Goal: Navigation & Orientation: Find specific page/section

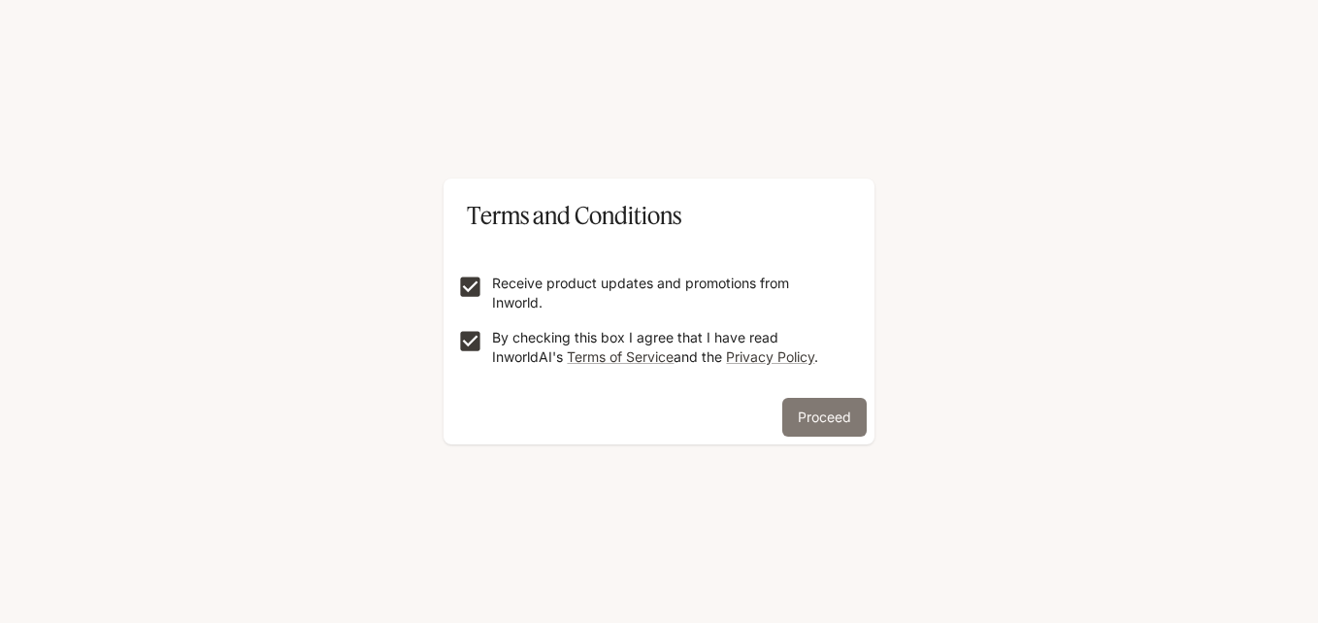
click at [826, 425] on button "Proceed" at bounding box center [824, 417] width 84 height 39
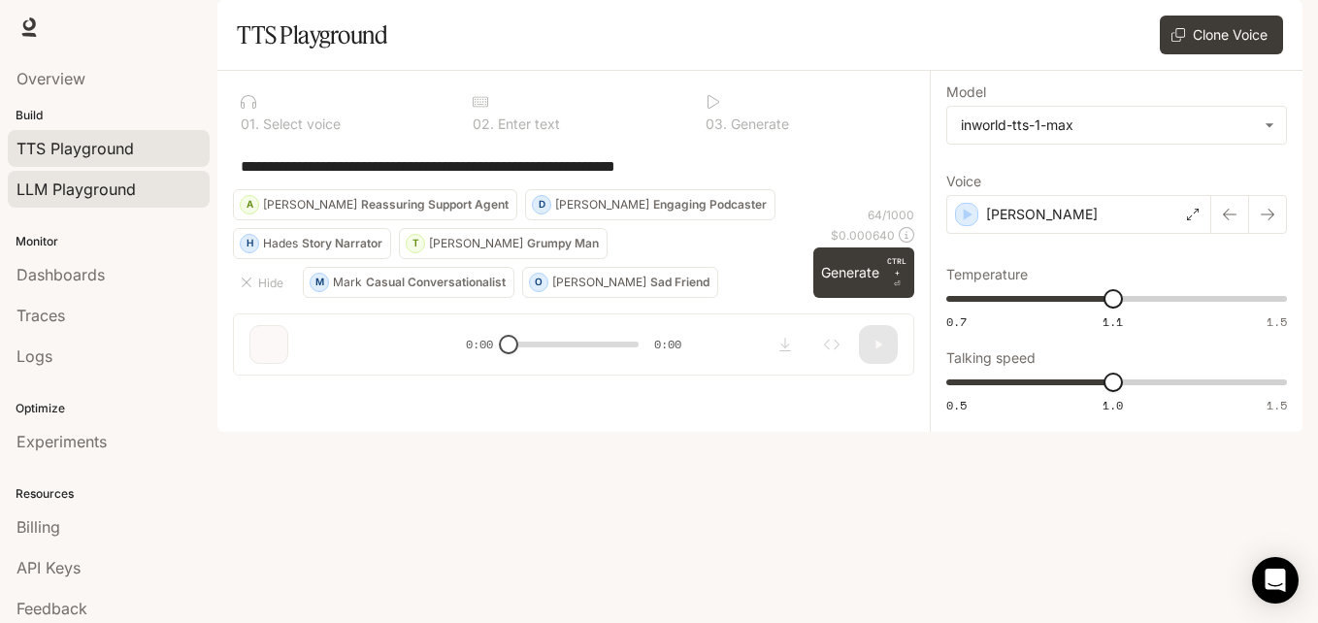
click at [138, 193] on div "LLM Playground" at bounding box center [109, 189] width 184 height 23
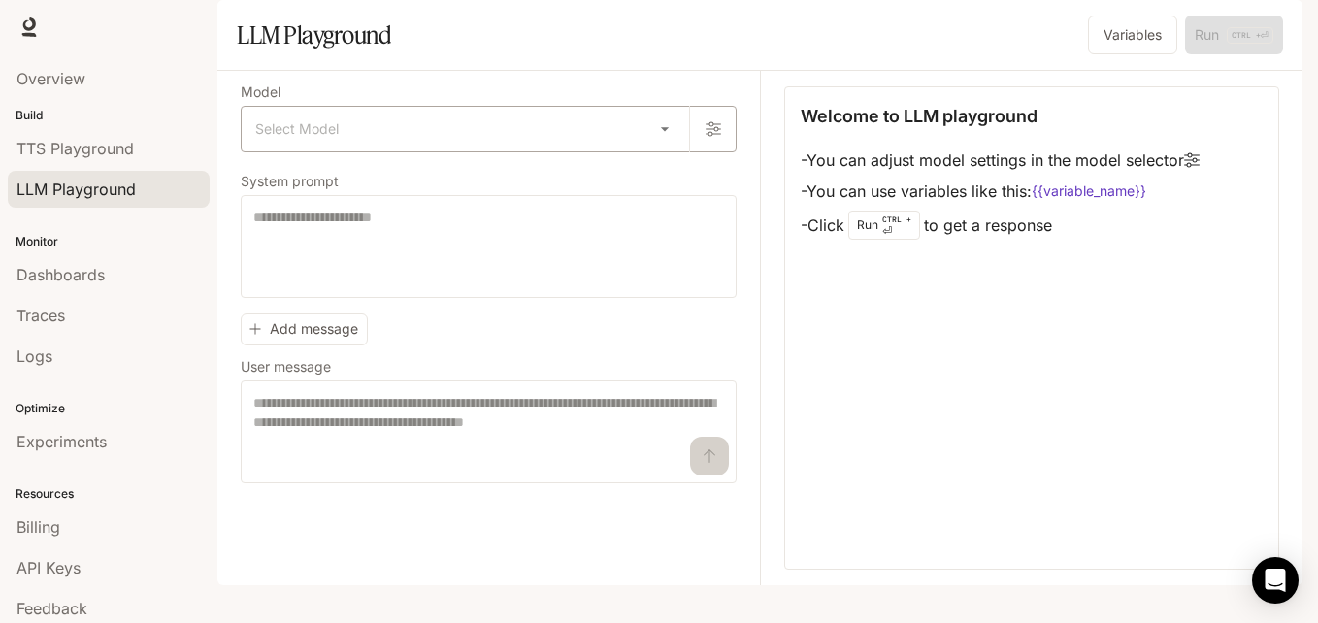
click at [349, 182] on body "Skip to main content Runtime Runtime Documentation Documentation Portal Overvie…" at bounding box center [659, 311] width 1318 height 623
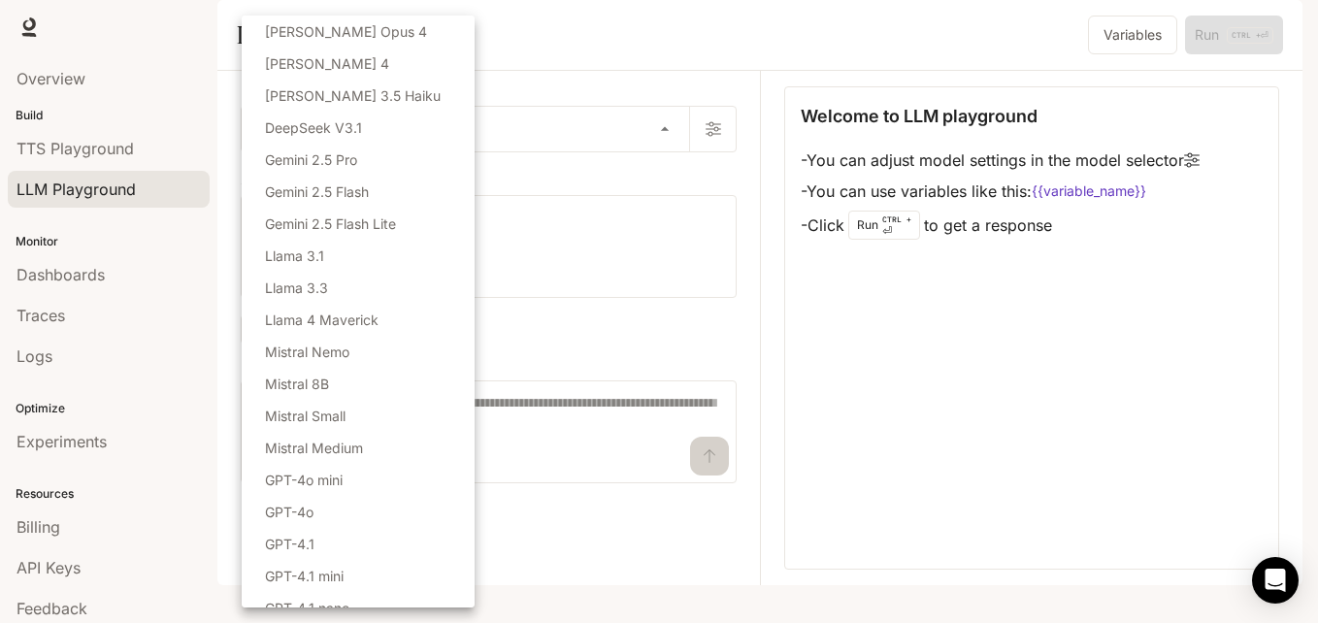
click at [153, 147] on div at bounding box center [659, 311] width 1318 height 623
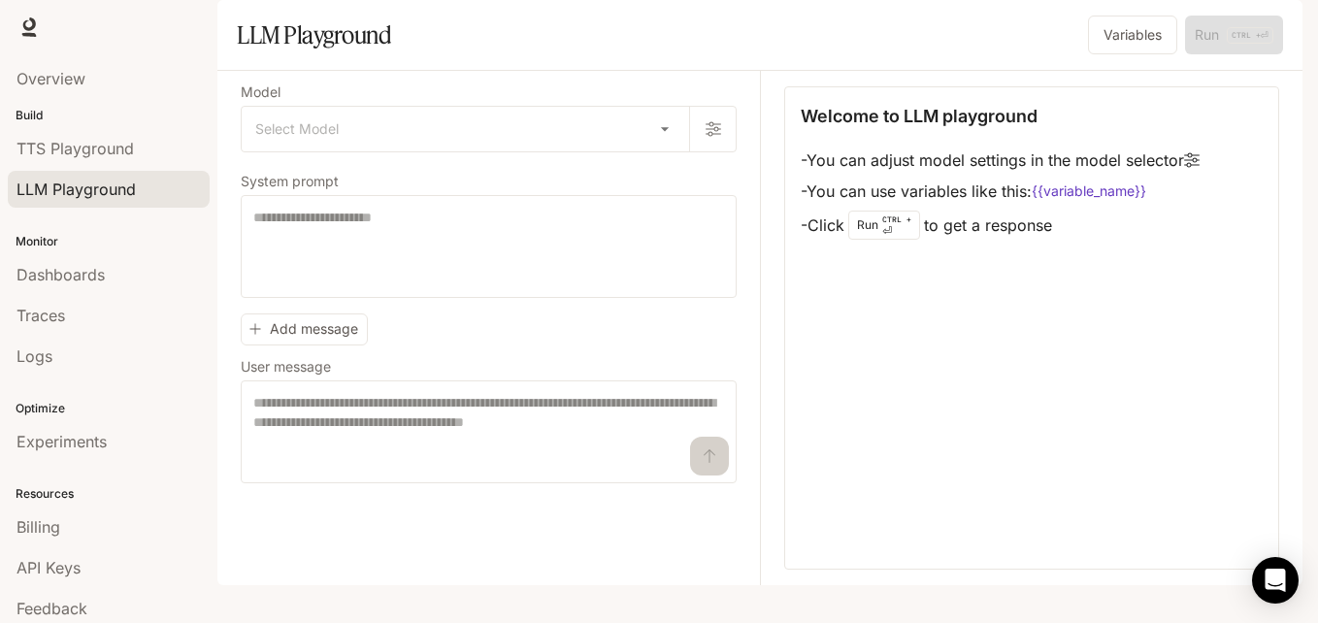
click at [110, 168] on li "TTS Playground" at bounding box center [108, 148] width 217 height 41
click at [110, 152] on span "TTS Playground" at bounding box center [75, 148] width 117 height 23
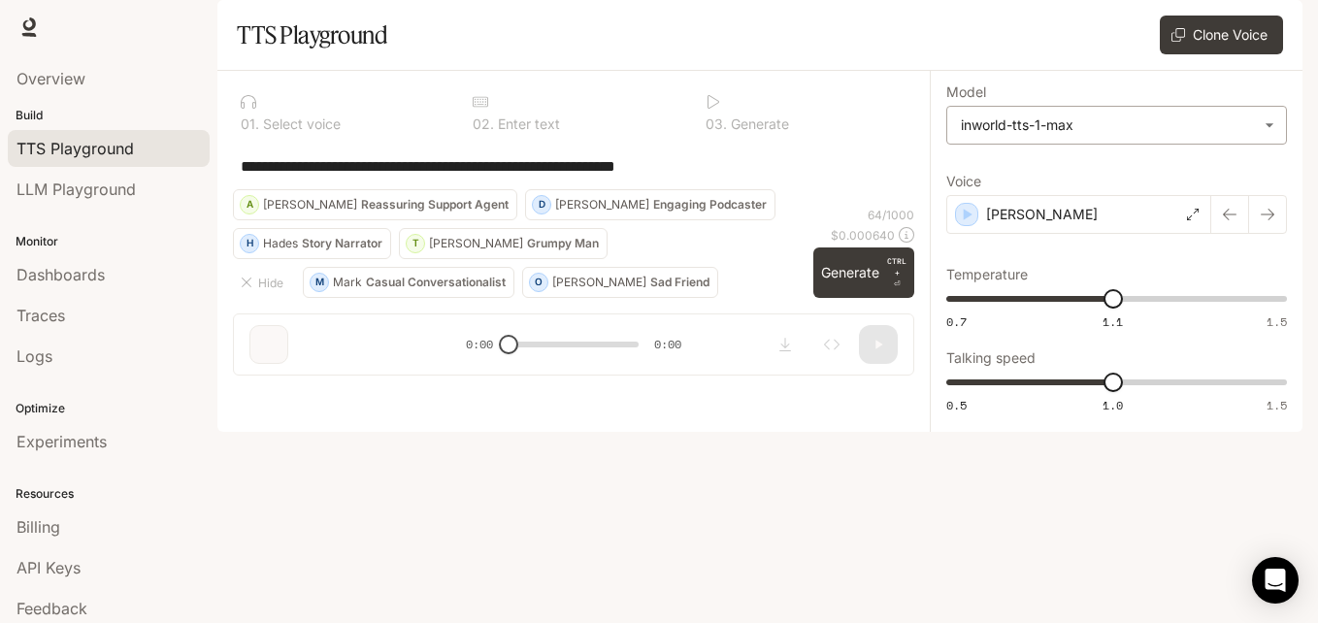
click at [998, 193] on body "**********" at bounding box center [659, 311] width 1318 height 623
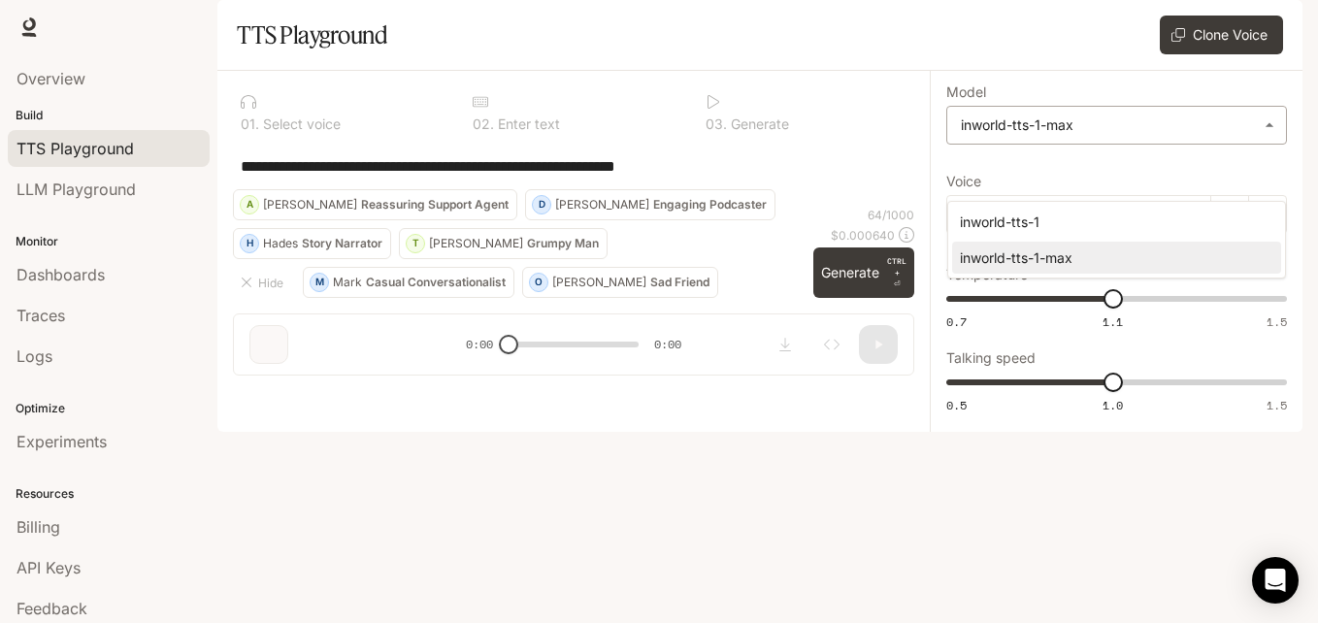
click at [998, 193] on div at bounding box center [659, 311] width 1318 height 623
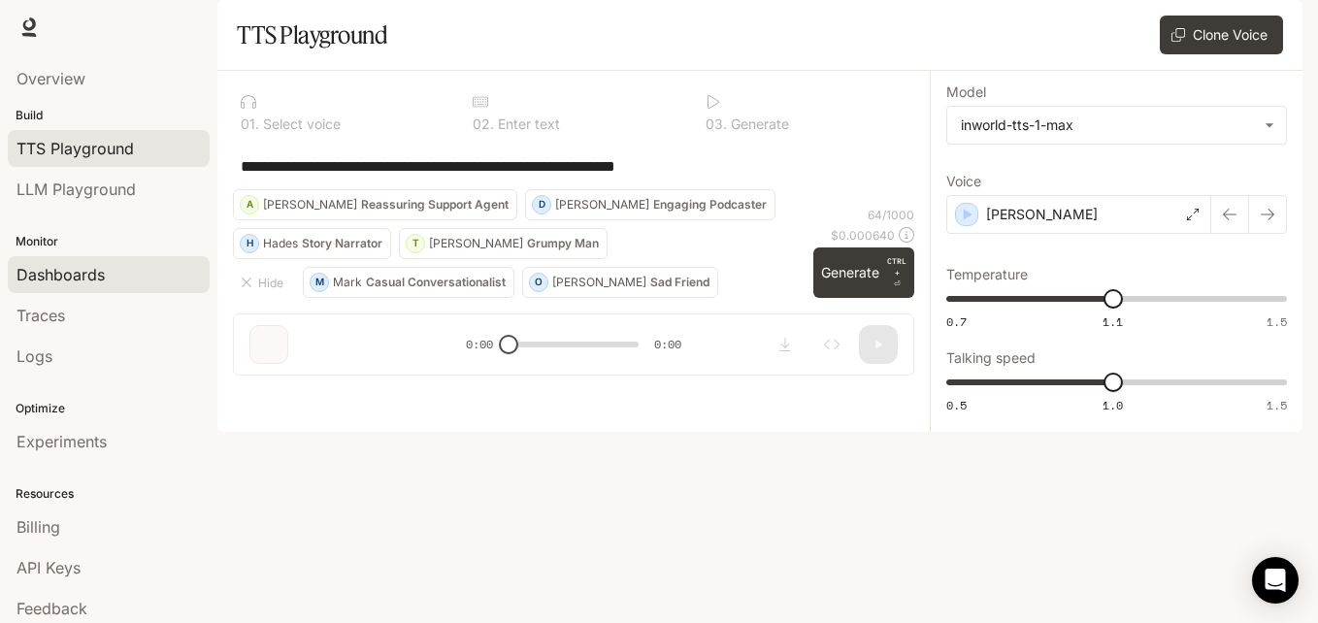
click at [120, 280] on div "Dashboards" at bounding box center [109, 274] width 184 height 23
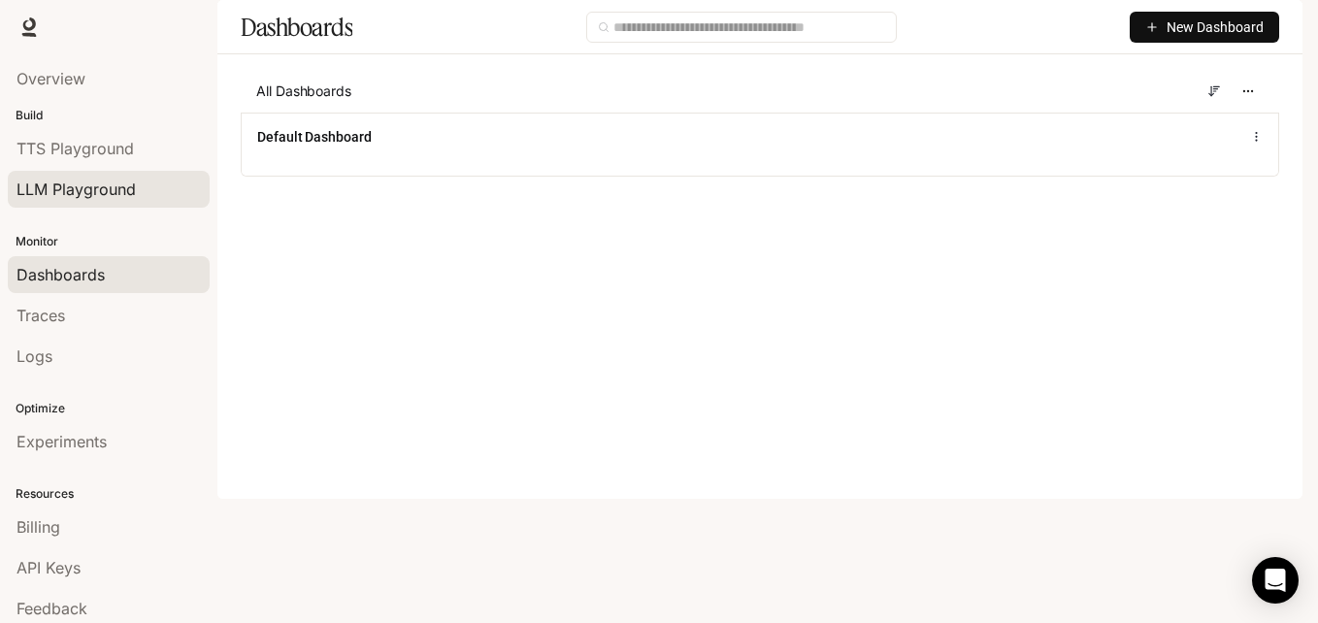
drag, startPoint x: 157, startPoint y: 201, endPoint x: 114, endPoint y: 187, distance: 45.7
click at [114, 187] on span "LLM Playground" at bounding box center [76, 189] width 119 height 23
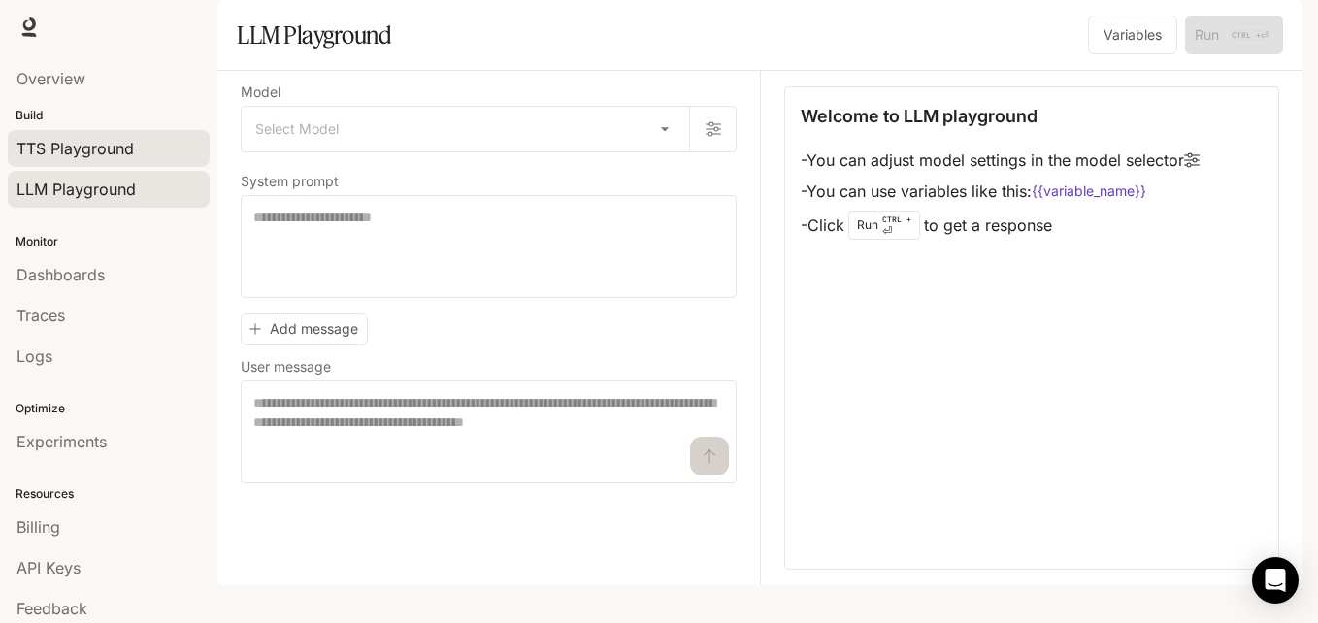
click at [123, 159] on span "TTS Playground" at bounding box center [75, 148] width 117 height 23
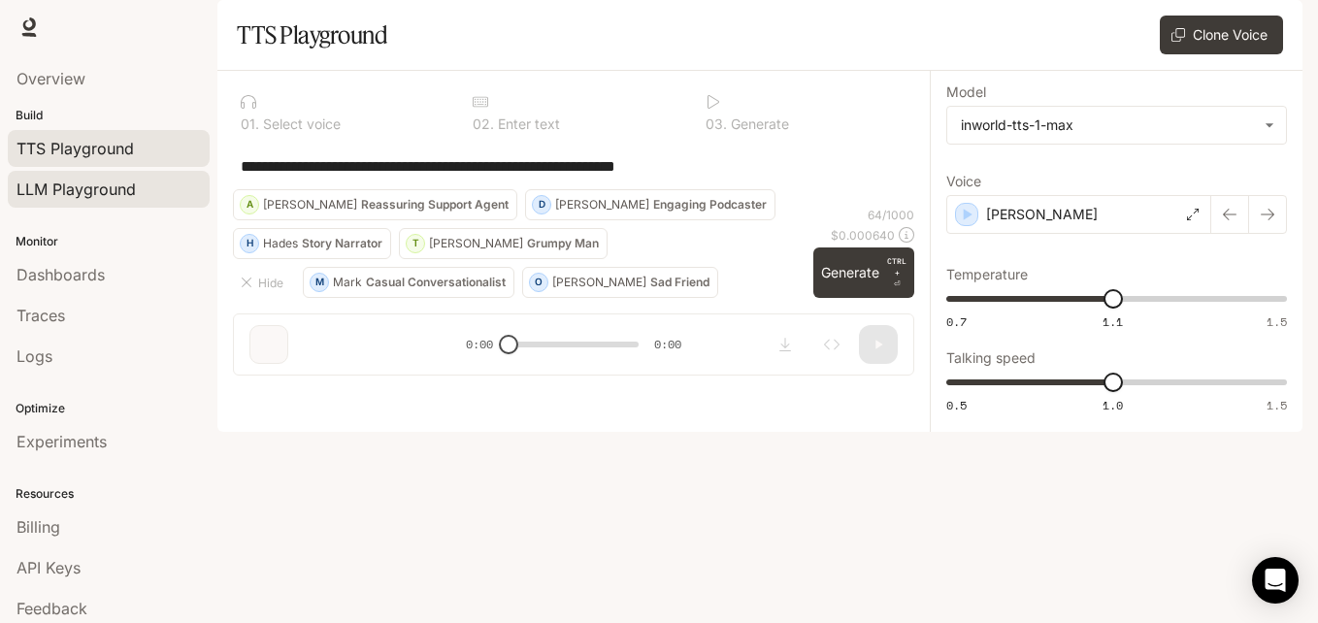
click at [114, 195] on span "LLM Playground" at bounding box center [76, 189] width 119 height 23
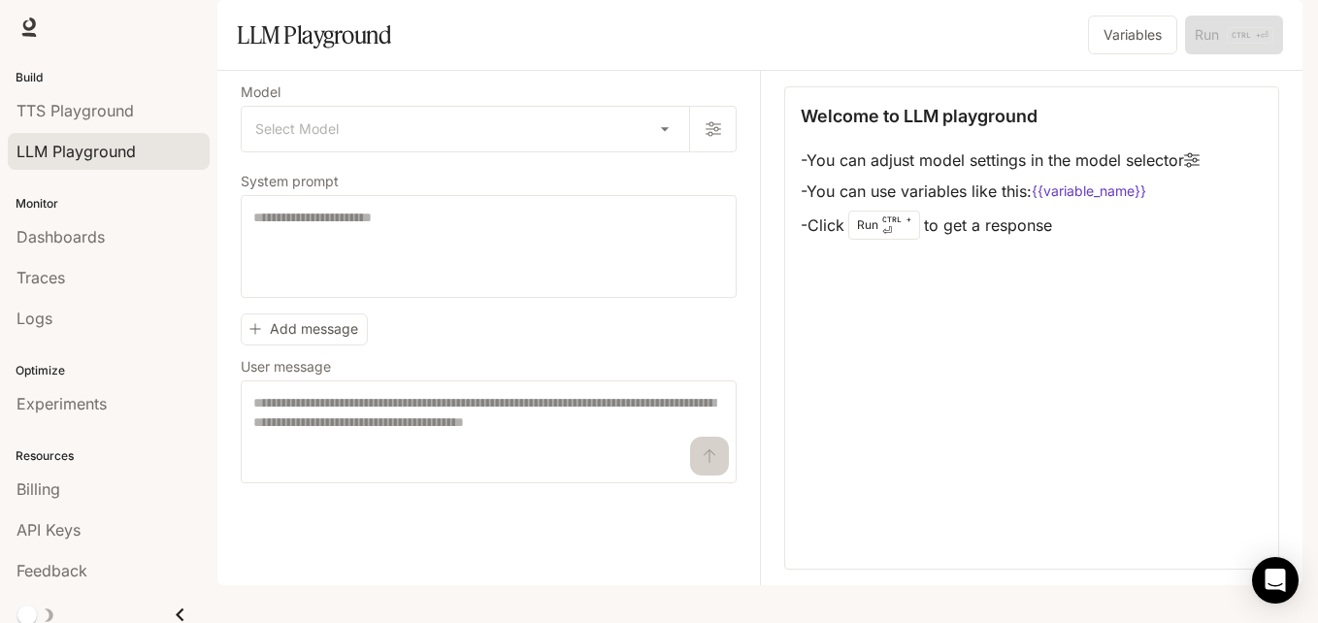
scroll to position [43, 0]
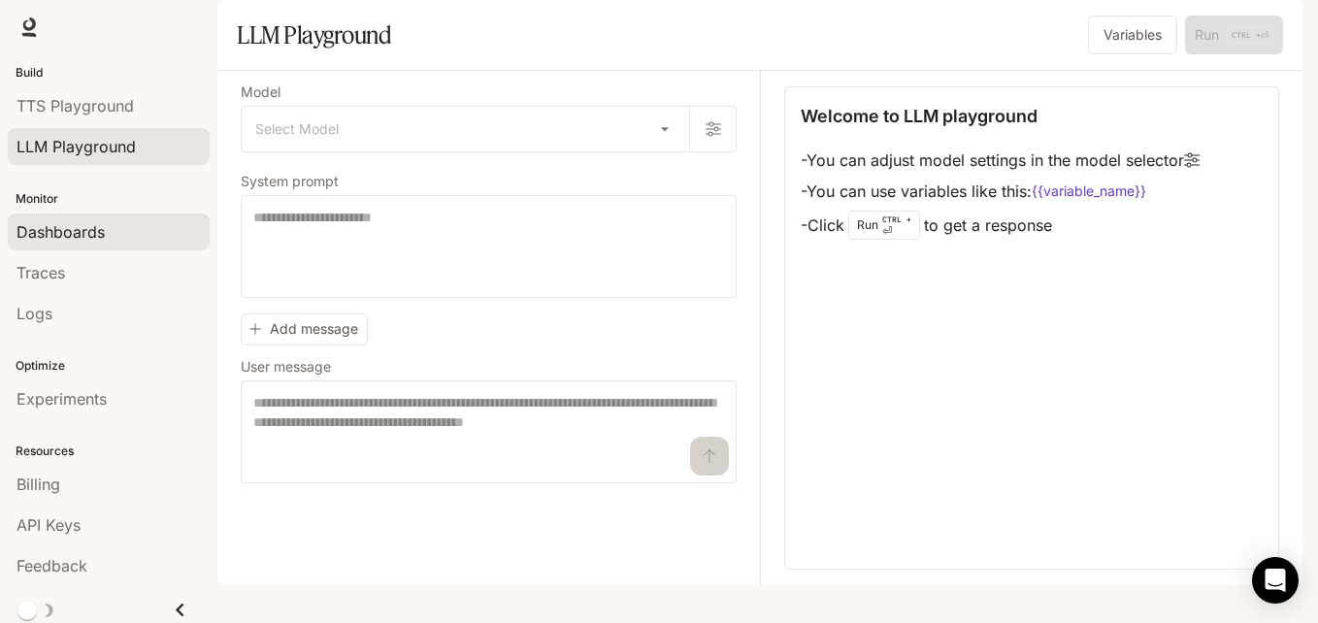
click at [70, 229] on span "Dashboards" at bounding box center [61, 231] width 88 height 23
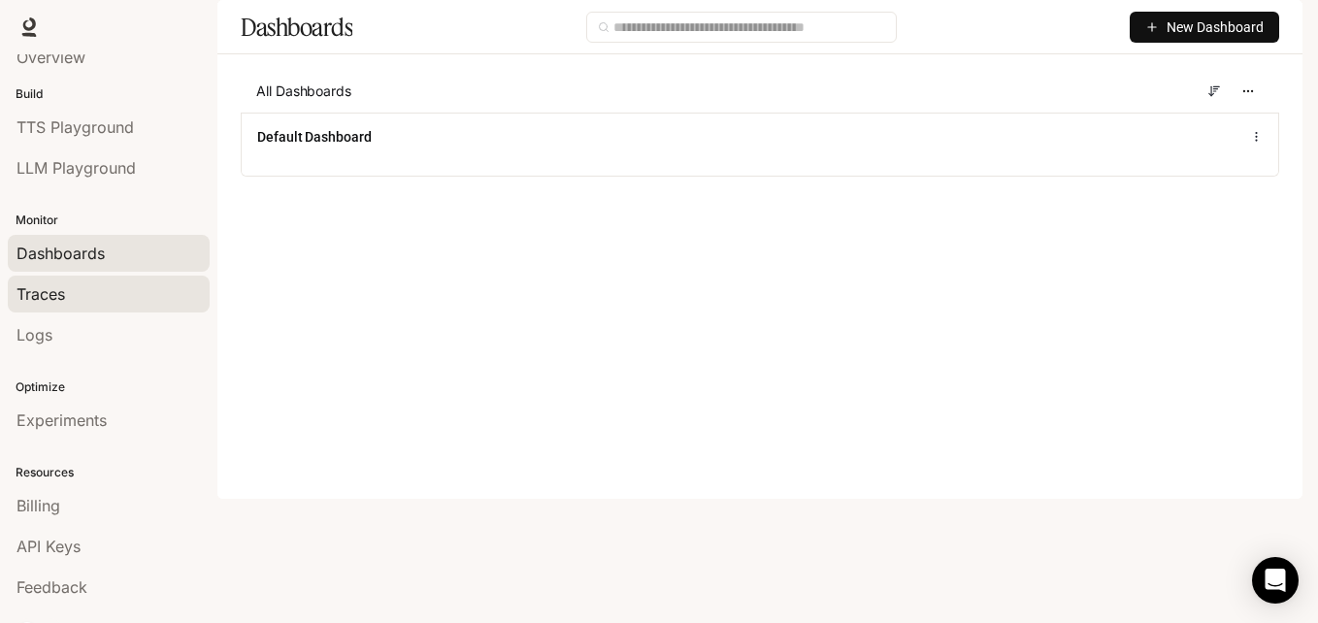
scroll to position [27, 0]
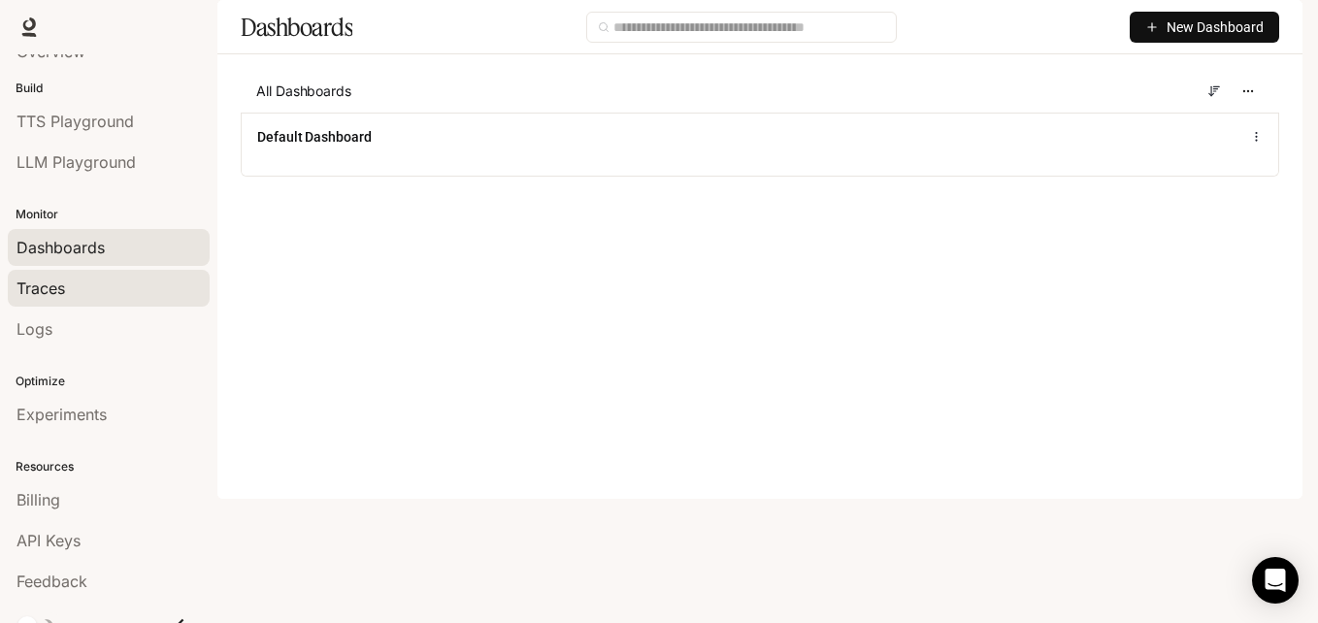
click at [83, 280] on div "Traces" at bounding box center [109, 288] width 184 height 23
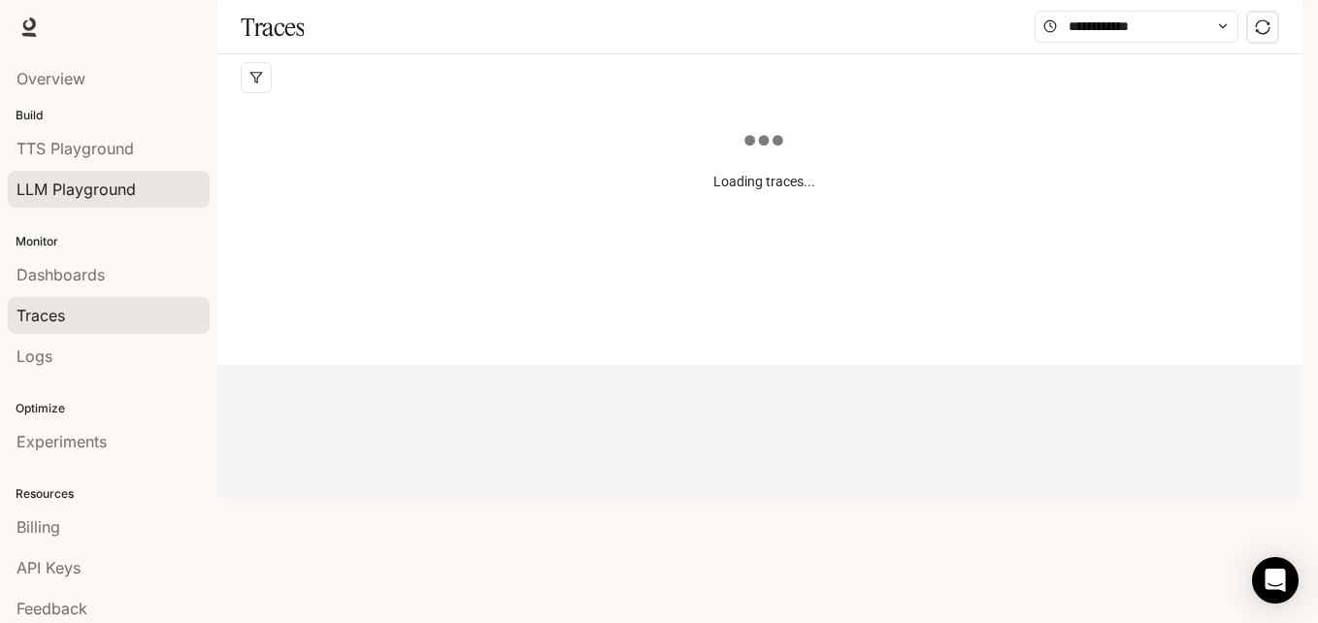
click at [97, 188] on span "LLM Playground" at bounding box center [76, 189] width 119 height 23
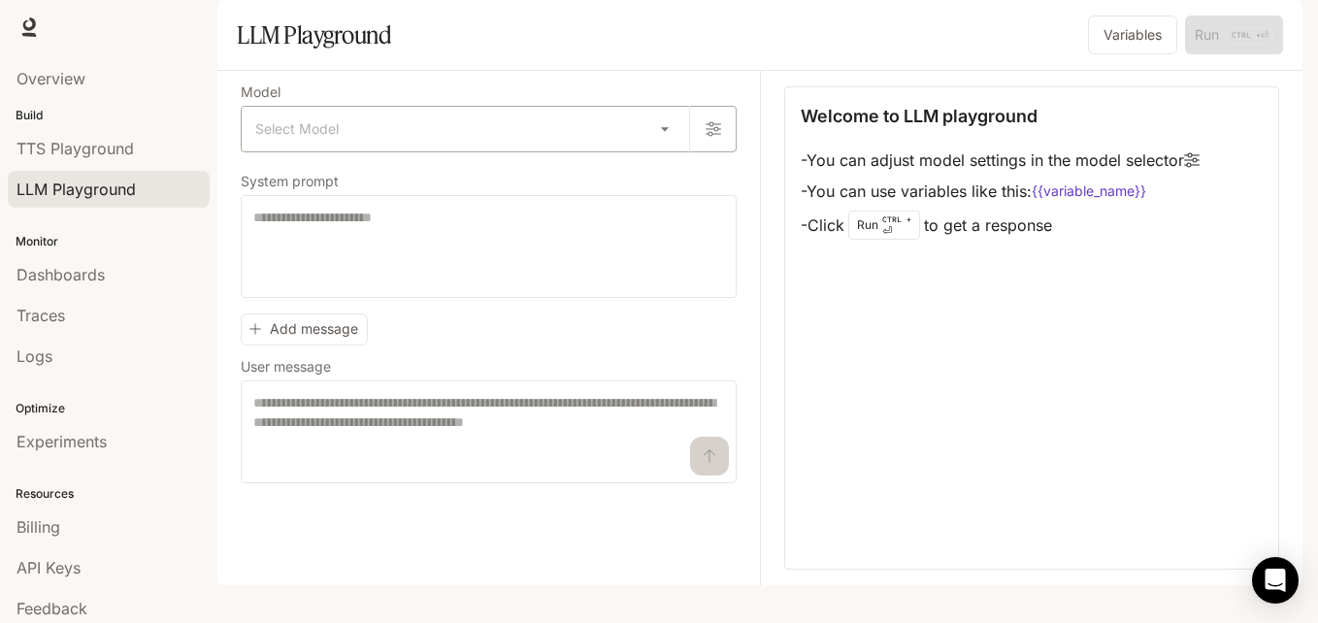
click at [405, 158] on body "Skip to main content Runtime Runtime Documentation Documentation Portal Overvie…" at bounding box center [659, 311] width 1318 height 623
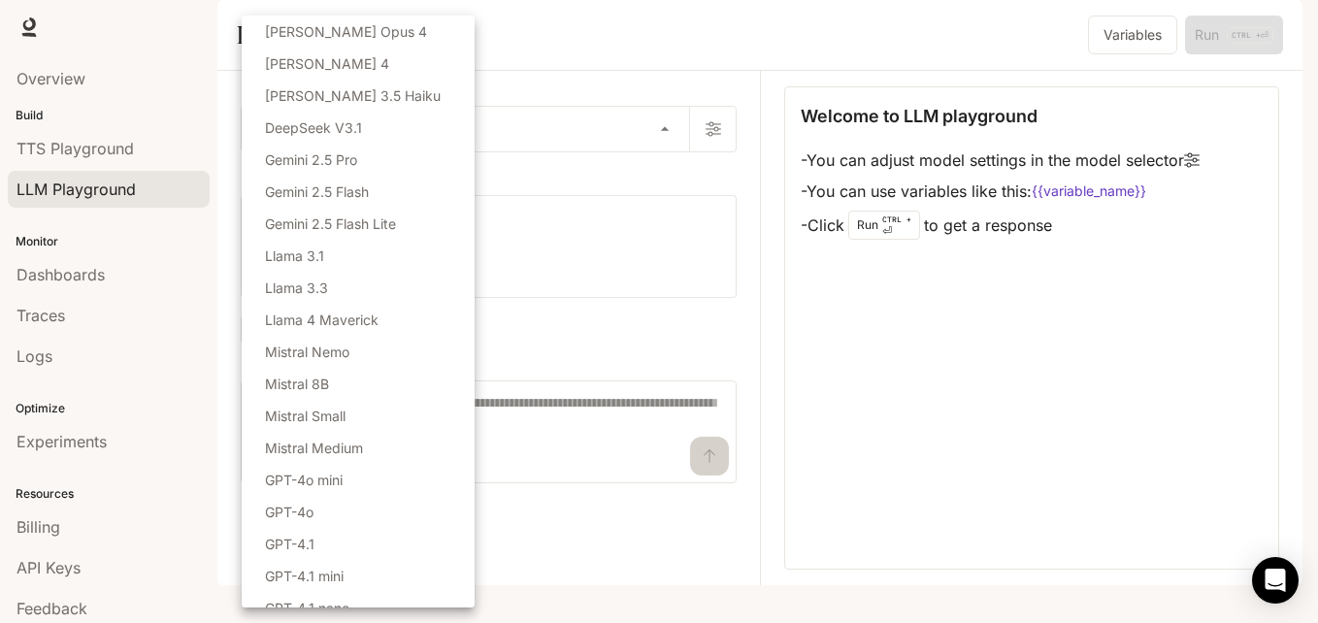
click at [760, 245] on div at bounding box center [659, 311] width 1318 height 623
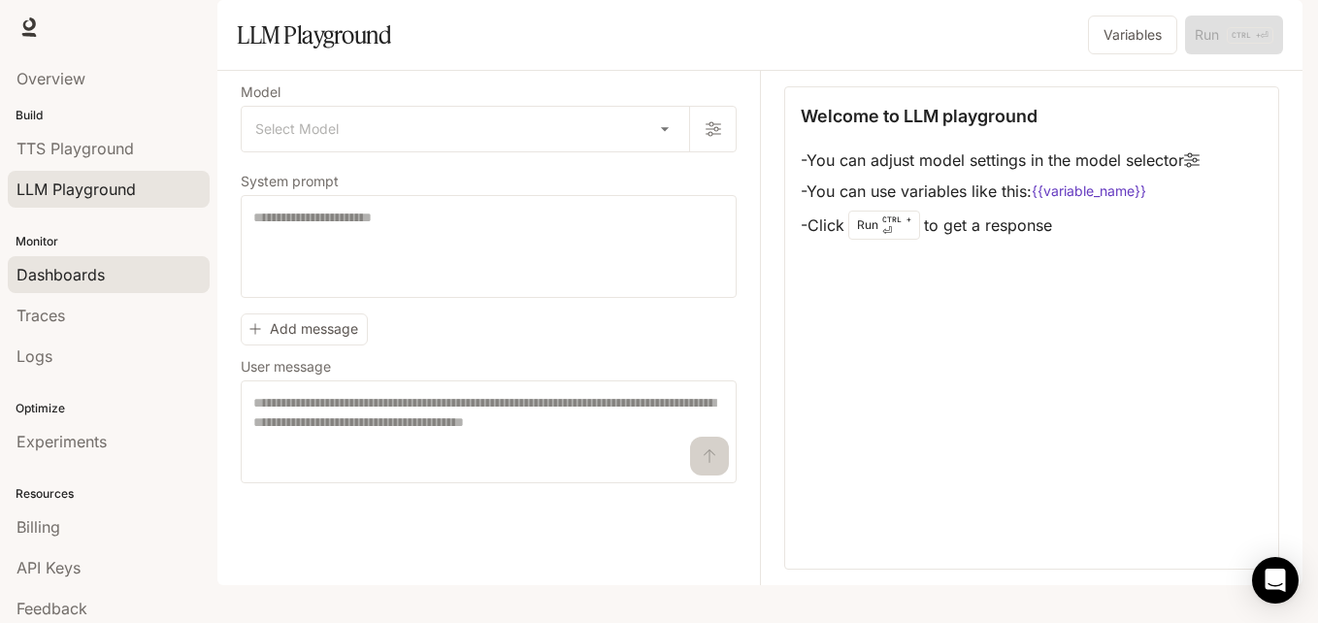
click at [97, 286] on link "Dashboards" at bounding box center [109, 274] width 202 height 37
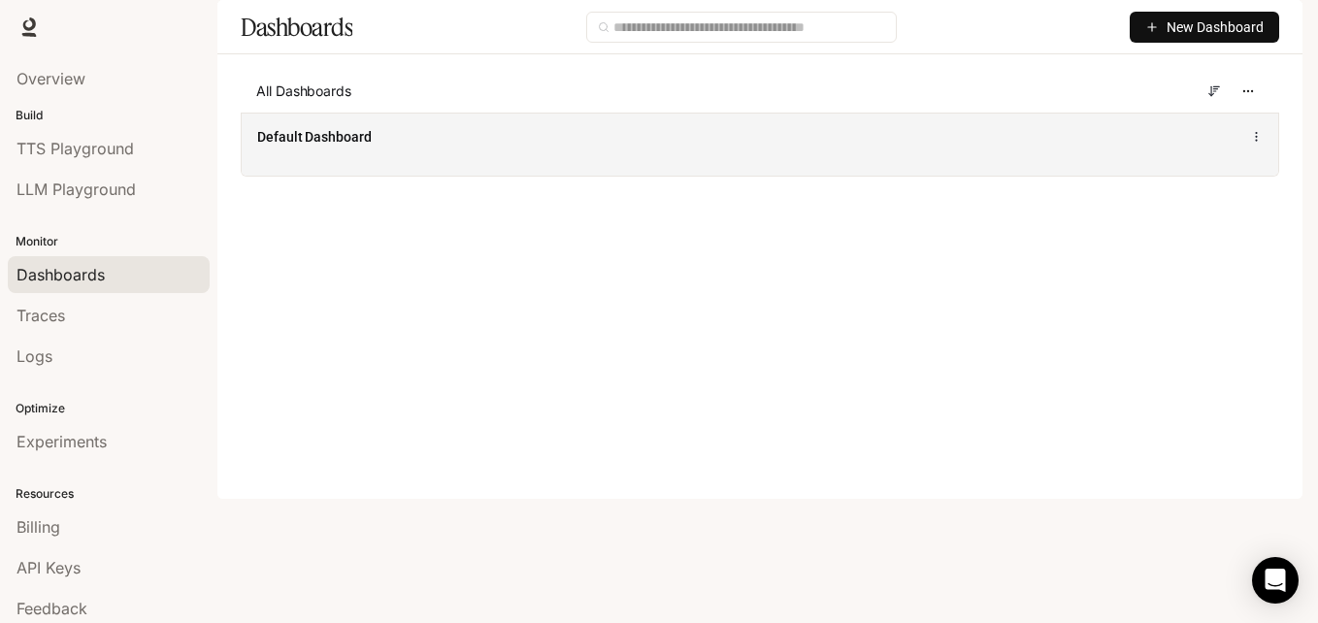
click at [285, 147] on span "Default Dashboard" at bounding box center [314, 136] width 115 height 19
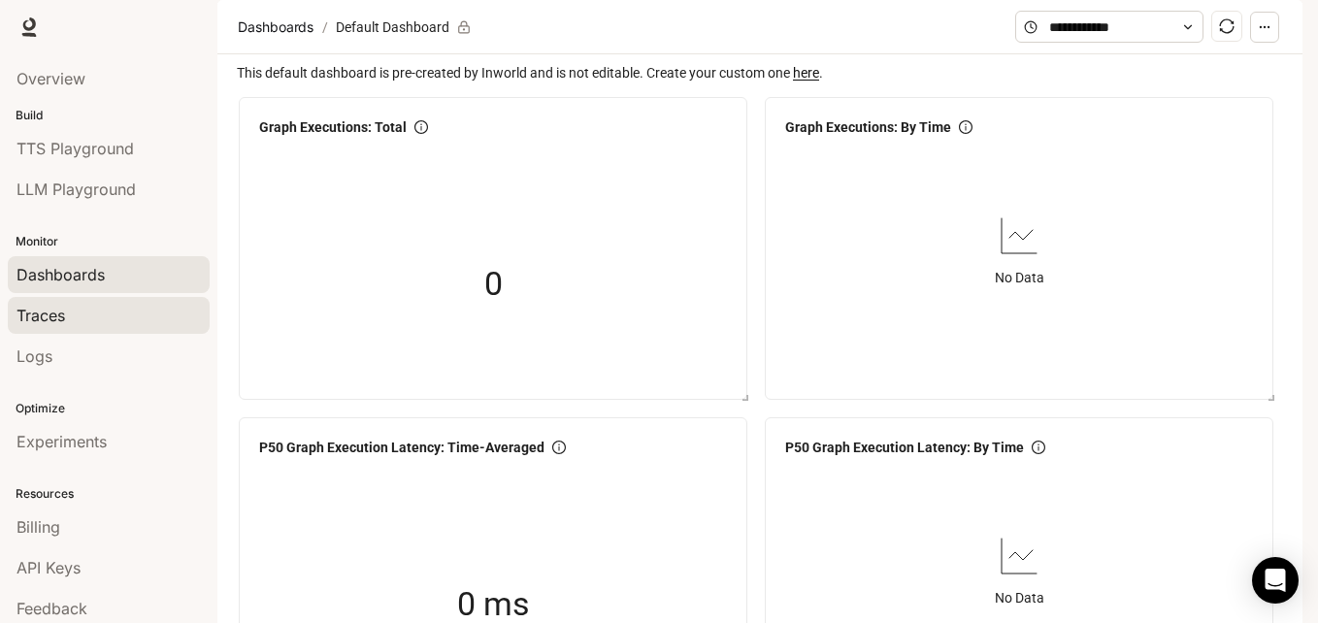
click at [80, 313] on div "Traces" at bounding box center [109, 315] width 184 height 23
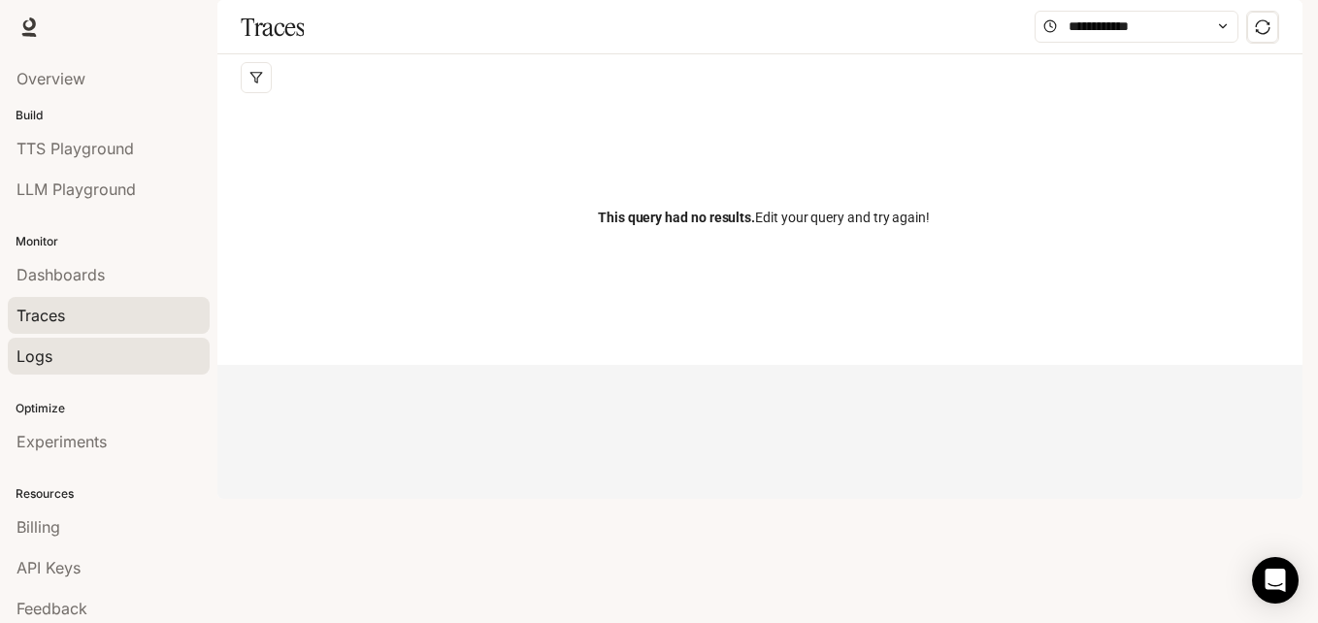
click at [91, 371] on link "Logs" at bounding box center [109, 356] width 202 height 37
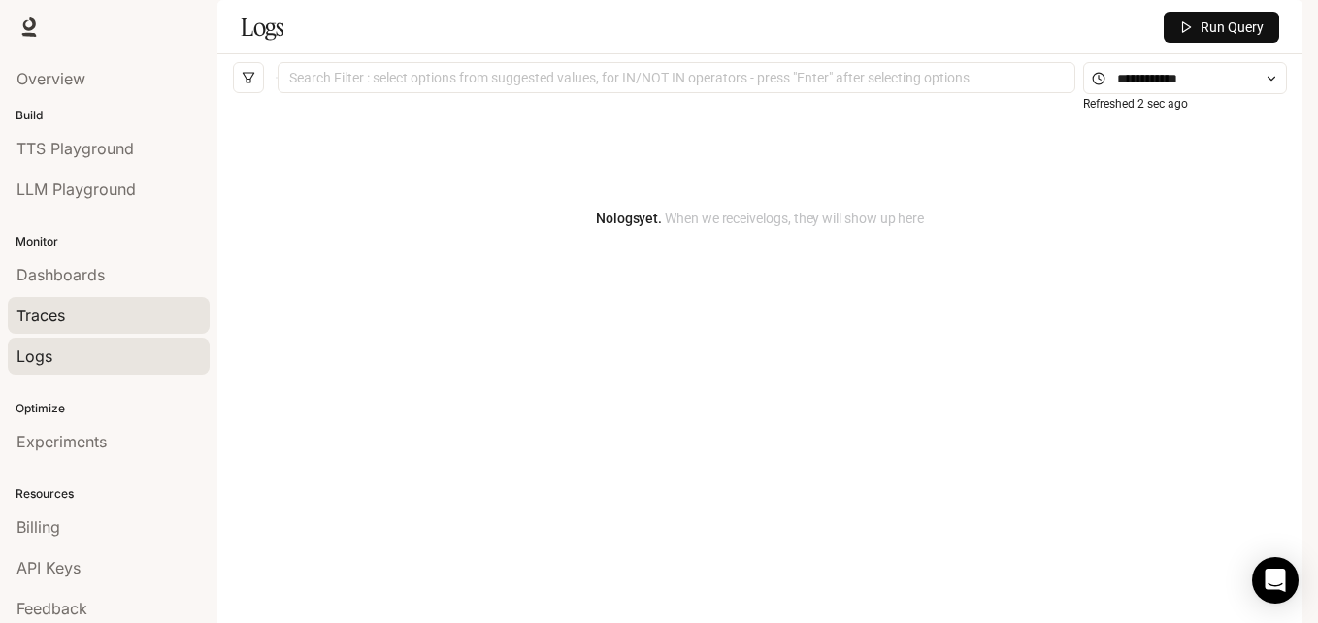
scroll to position [50, 0]
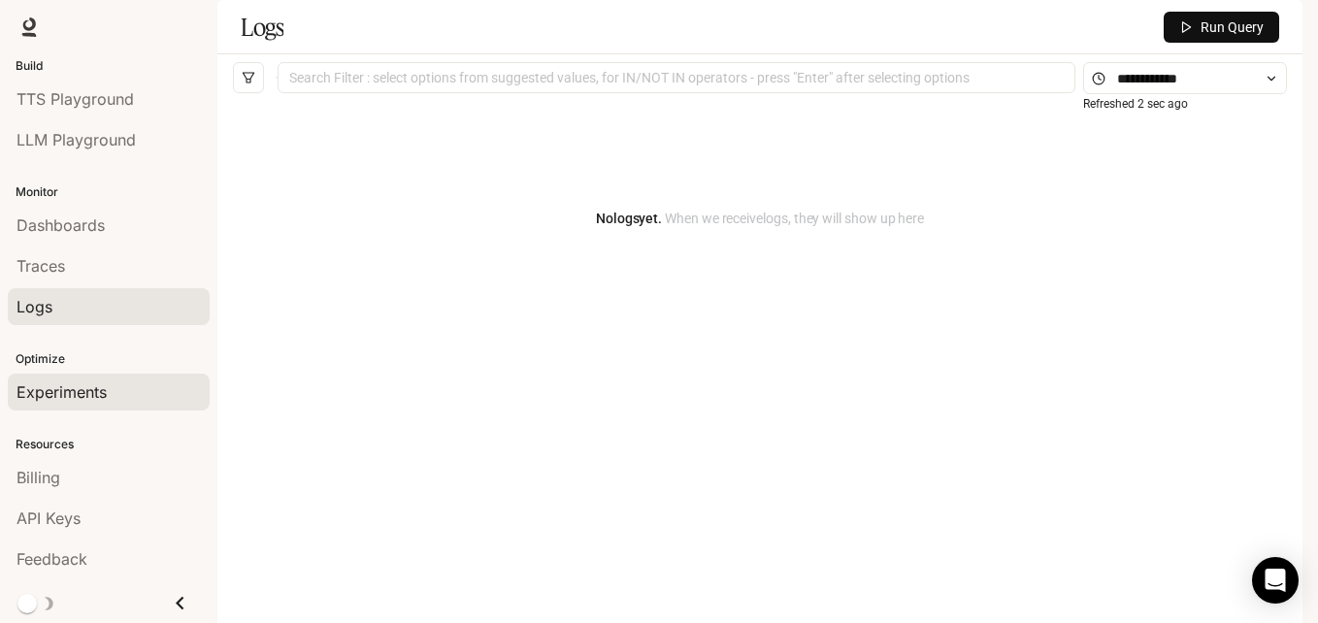
click at [89, 401] on span "Experiments" at bounding box center [62, 391] width 90 height 23
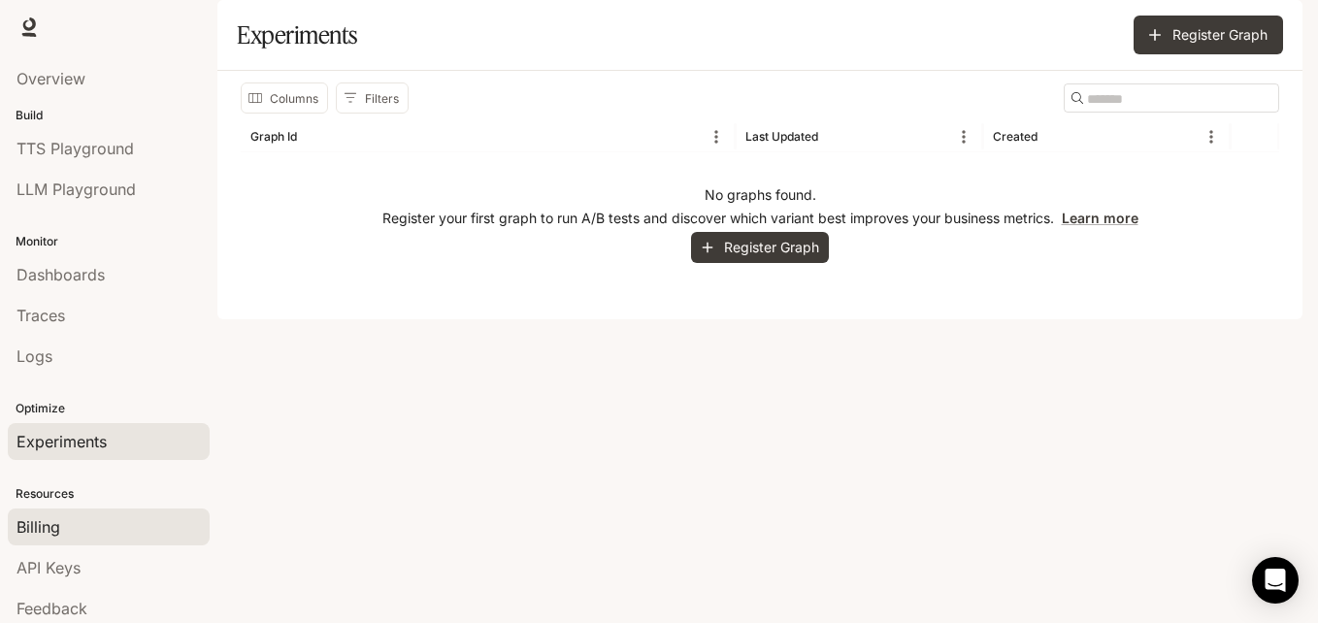
click at [68, 523] on div "Billing" at bounding box center [109, 526] width 184 height 23
